Goal: Information Seeking & Learning: Learn about a topic

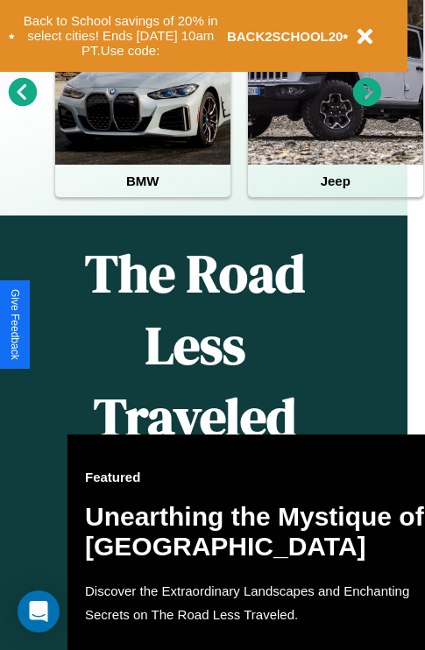
scroll to position [874, 28]
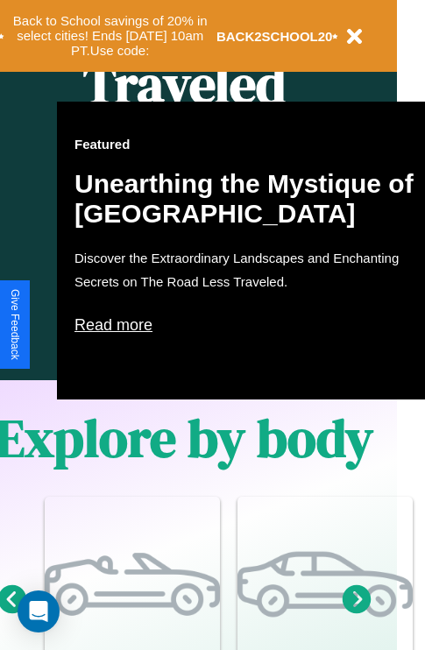
click at [250, 325] on p "Read more" at bounding box center [250, 325] width 351 height 28
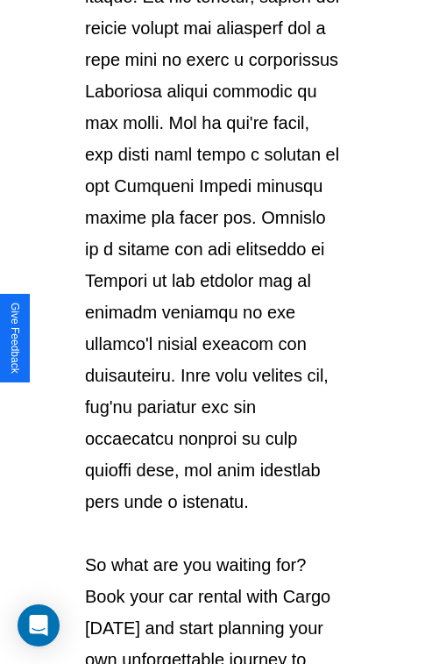
scroll to position [3031, 0]
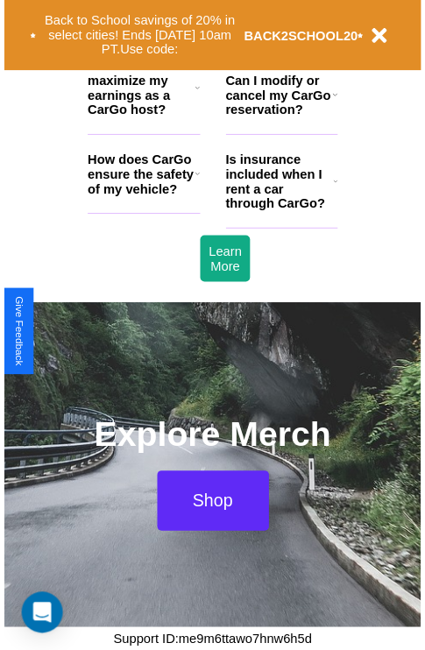
scroll to position [874, 28]
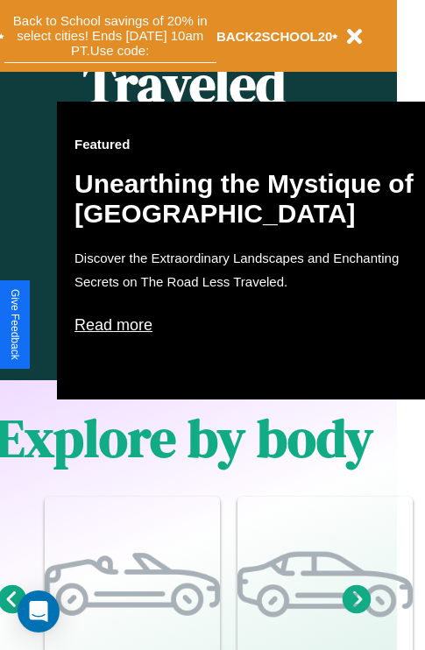
click at [110, 36] on button "Back to School savings of 20% in select cities! Ends [DATE] 10am PT. Use code:" at bounding box center [110, 36] width 212 height 54
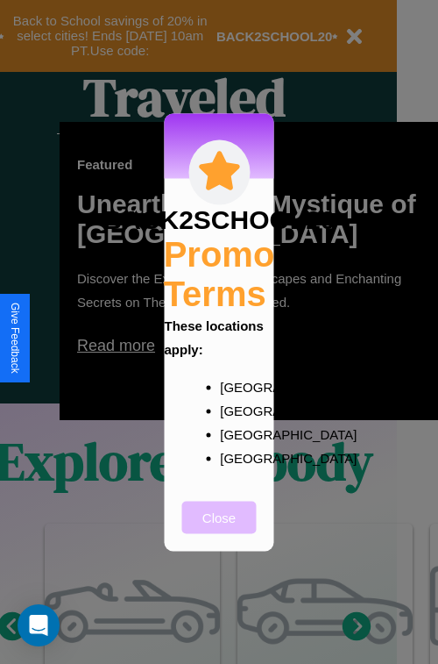
click at [219, 529] on button "Close" at bounding box center [219, 517] width 75 height 32
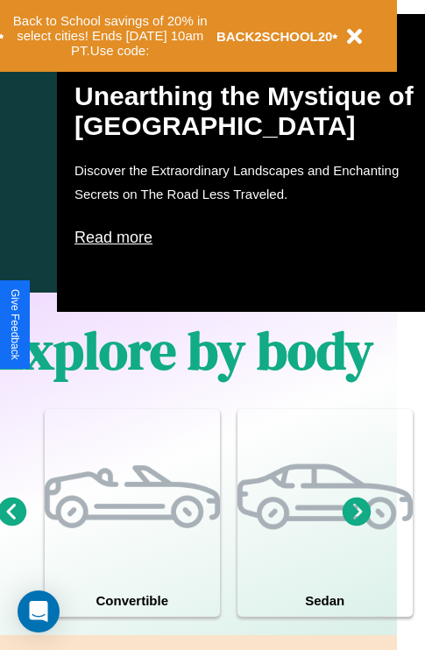
scroll to position [2124, 28]
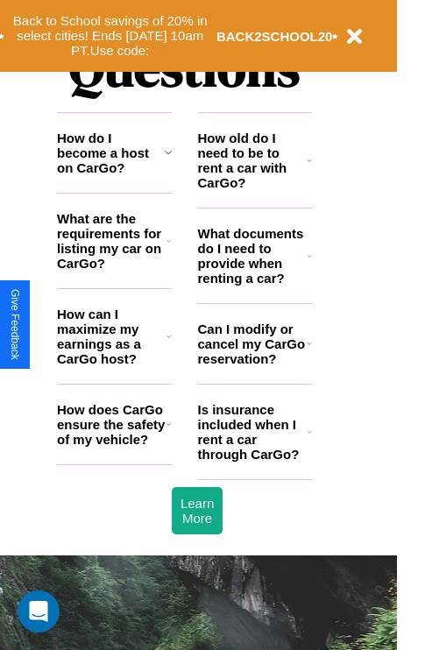
click at [114, 269] on h3 "What are the requirements for listing my car on CarGo?" at bounding box center [112, 241] width 110 height 60
click at [254, 366] on h3 "Can I modify or cancel my CarGo reservation?" at bounding box center [252, 344] width 109 height 45
click at [114, 269] on h3 "What are the requirements for listing my car on CarGo?" at bounding box center [112, 241] width 110 height 60
click at [114, 447] on h3 "How does CarGo ensure the safety of my vehicle?" at bounding box center [112, 424] width 110 height 45
click at [254, 366] on h3 "Can I modify or cancel my CarGo reservation?" at bounding box center [252, 344] width 109 height 45
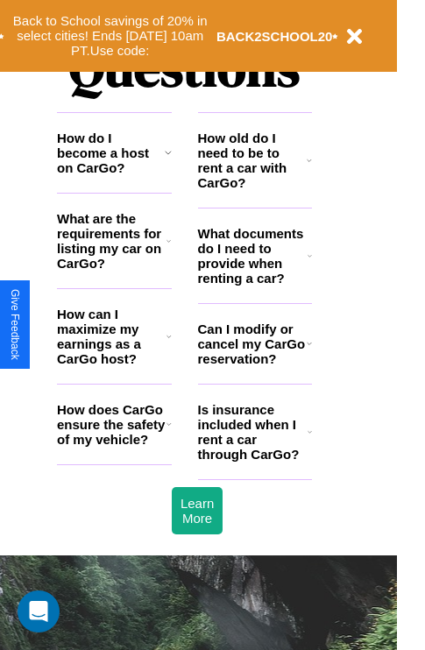
click at [254, 284] on h3 "What documents do I need to provide when renting a car?" at bounding box center [253, 256] width 110 height 60
